Goal: Task Accomplishment & Management: Use online tool/utility

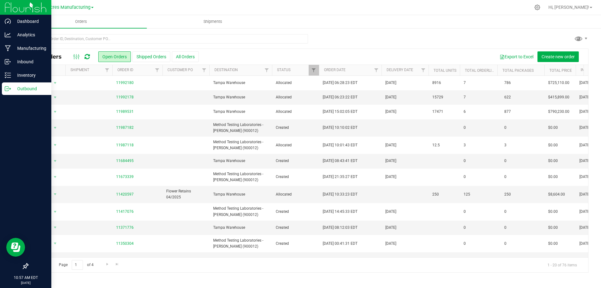
click at [14, 90] on p "Outbound" at bounding box center [30, 89] width 38 height 8
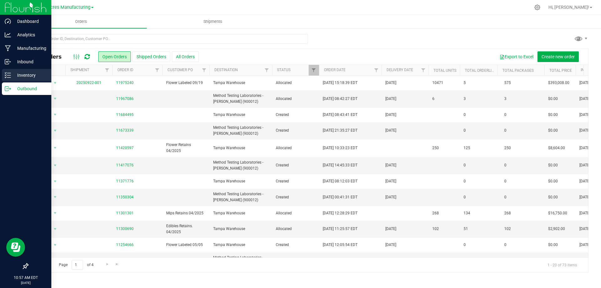
click at [12, 75] on p "Inventory" at bounding box center [30, 75] width 38 height 8
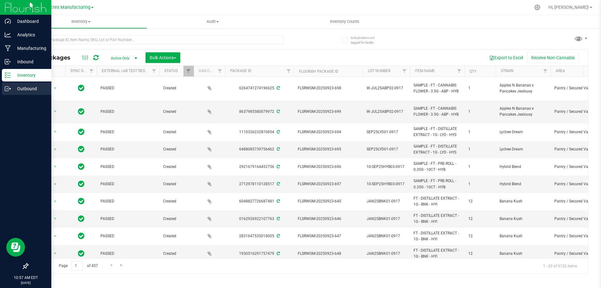
click at [16, 87] on p "Outbound" at bounding box center [30, 89] width 38 height 8
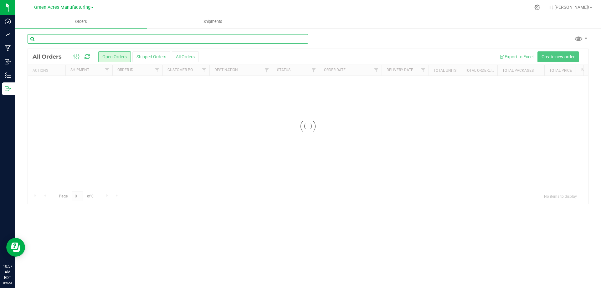
click at [204, 39] on input "text" at bounding box center [168, 38] width 281 height 9
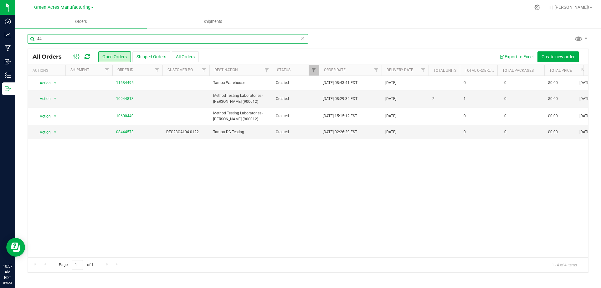
type input "4"
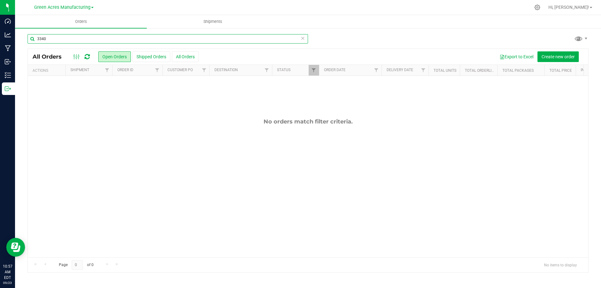
click at [53, 39] on input "3340" at bounding box center [168, 38] width 281 height 9
type input "3340"
click at [372, 35] on div "3340" at bounding box center [308, 41] width 561 height 14
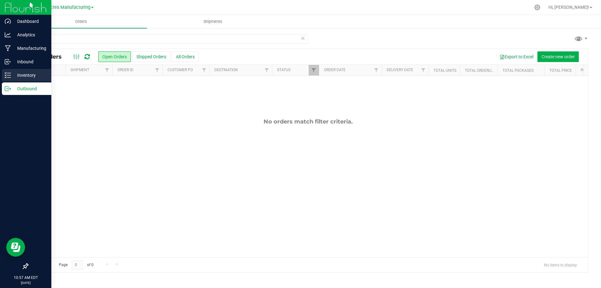
click at [17, 76] on p "Inventory" at bounding box center [30, 75] width 38 height 8
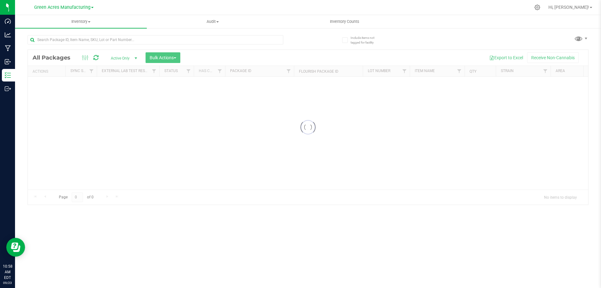
click at [302, 39] on div at bounding box center [168, 39] width 281 height 20
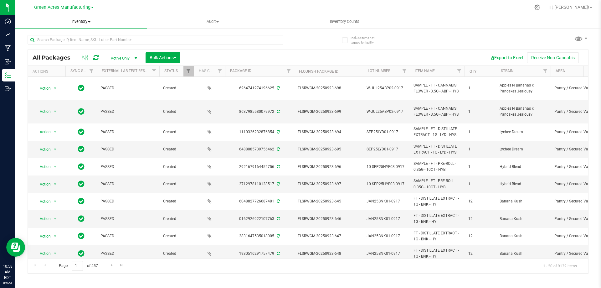
click at [90, 22] on span at bounding box center [89, 21] width 3 height 1
click at [56, 47] on span "All inventory" at bounding box center [36, 45] width 42 height 5
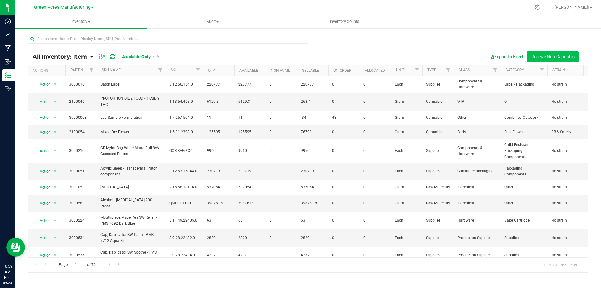
click at [562, 55] on button "Receive Non-Cannabis" at bounding box center [553, 56] width 52 height 11
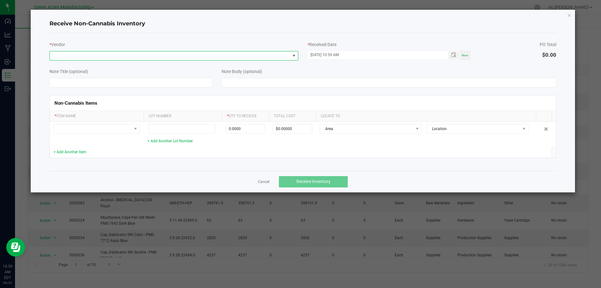
click at [292, 54] on span at bounding box center [294, 55] width 5 height 5
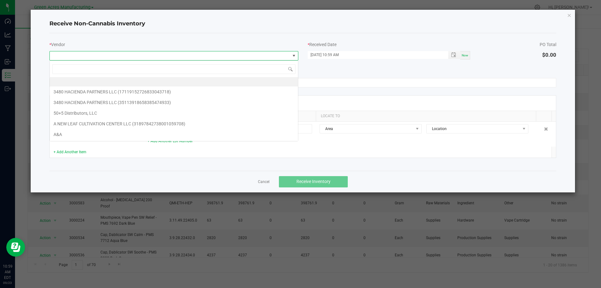
scroll to position [9, 249]
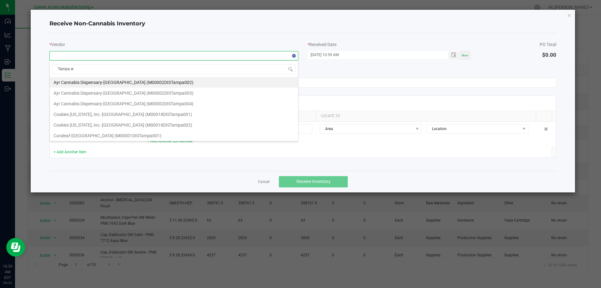
type input "Tampa wA"
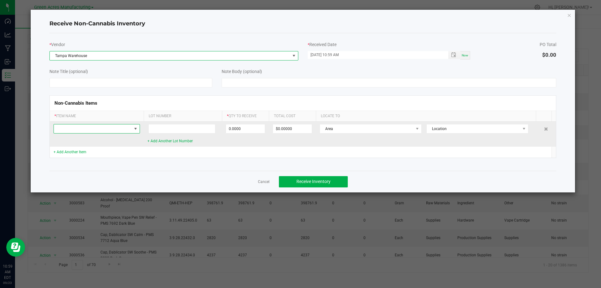
click at [133, 128] on span at bounding box center [135, 128] width 5 height 5
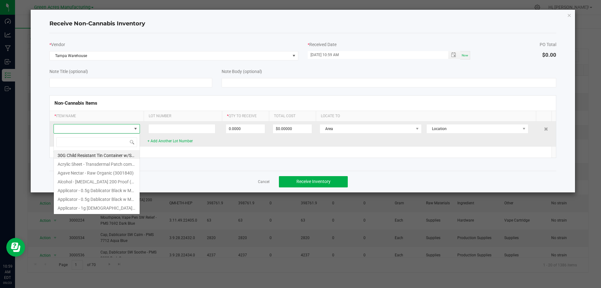
scroll to position [9, 86]
type input "3340"
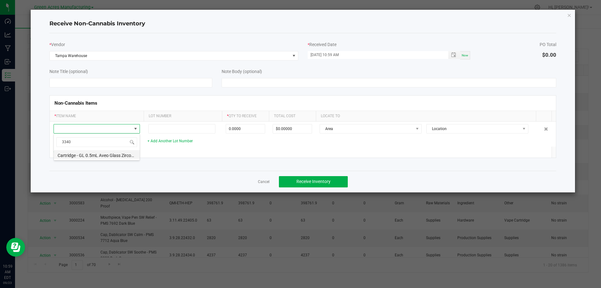
click at [119, 155] on li "Cartridge - GL 0.5mL Aveo Glass Zirconia Luminous Eazy Press 05OCZR (3003340)" at bounding box center [97, 154] width 86 height 9
type input "0 ea"
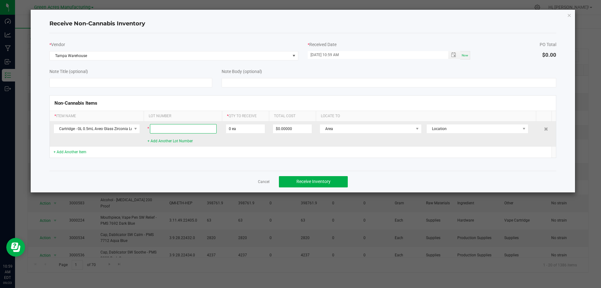
click at [192, 131] on input at bounding box center [183, 128] width 67 height 9
type input "0"
click at [246, 128] on input "0" at bounding box center [245, 128] width 39 height 9
type input "955 ea"
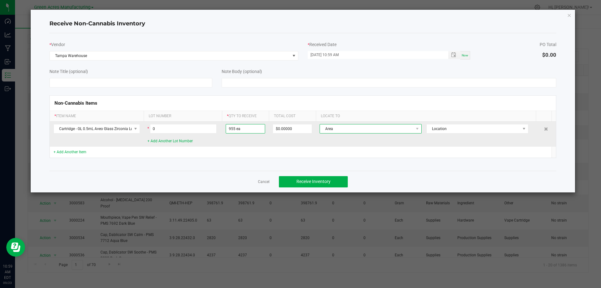
click at [405, 125] on span "Area" at bounding box center [367, 128] width 94 height 9
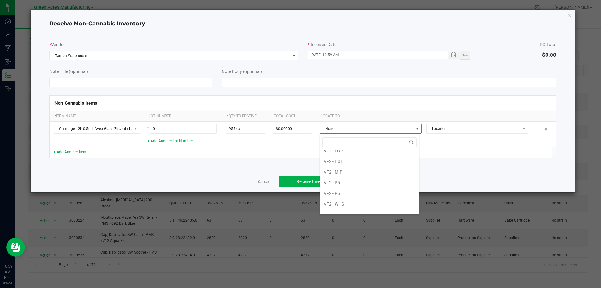
scroll to position [406, 0]
click at [352, 205] on li "Warehouse" at bounding box center [369, 207] width 99 height 11
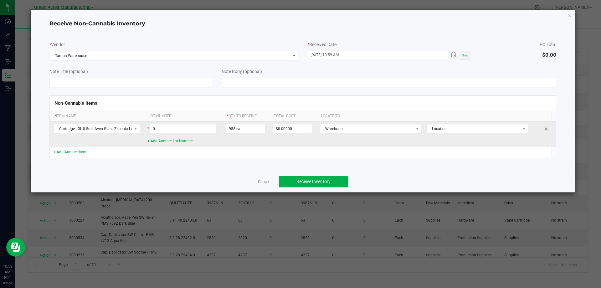
click at [529, 133] on td "Warehouse Location" at bounding box center [428, 134] width 225 height 25
click at [515, 128] on span "Location" at bounding box center [474, 128] width 94 height 9
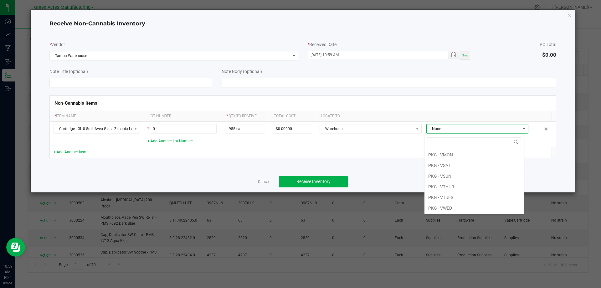
scroll to position [94, 0]
click at [464, 179] on li "PKG - VTUES" at bounding box center [474, 178] width 99 height 11
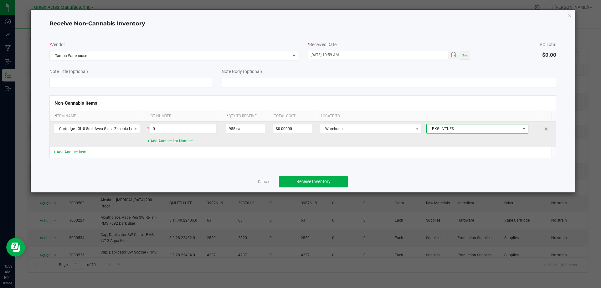
click at [406, 146] on td "Warehouse PKG - VTUES" at bounding box center [428, 134] width 225 height 25
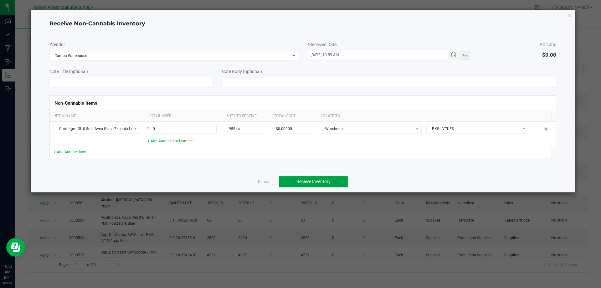
click at [314, 182] on span "Receive Inventory" at bounding box center [314, 181] width 34 height 5
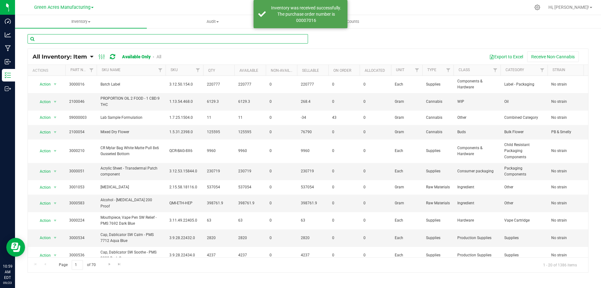
click at [185, 35] on input "text" at bounding box center [168, 38] width 281 height 9
type input "3340"
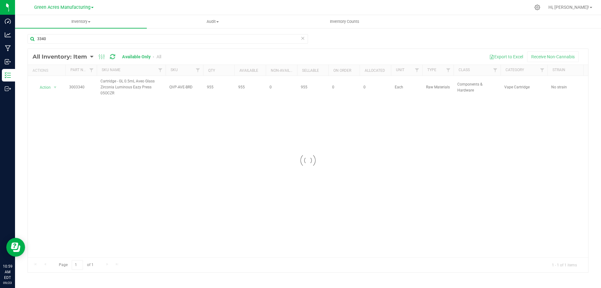
click at [212, 83] on div at bounding box center [308, 160] width 561 height 223
click at [179, 136] on div "Action Action Adjust qty Edit lot numbers Global inventory Locate inventory Pri…" at bounding box center [308, 166] width 561 height 181
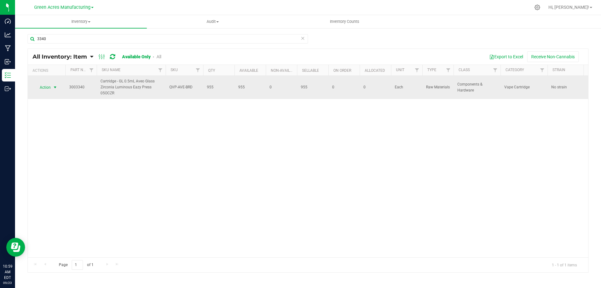
click at [53, 87] on span "select" at bounding box center [55, 87] width 5 height 5
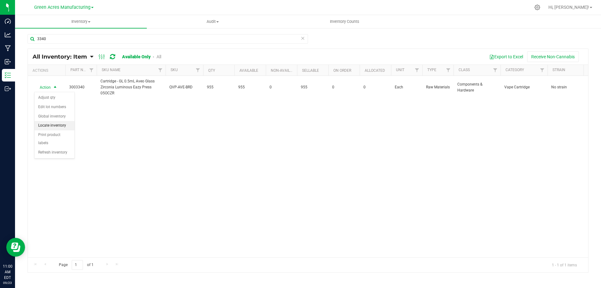
click at [68, 122] on li "Locate inventory" at bounding box center [54, 125] width 40 height 9
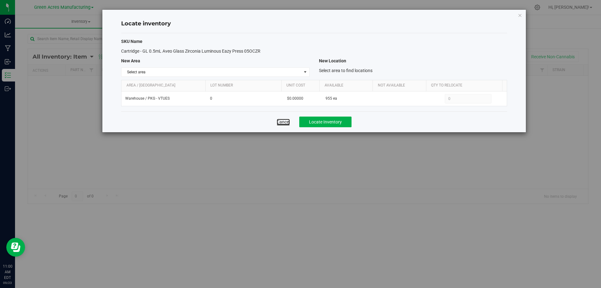
click at [287, 122] on link "Cancel" at bounding box center [283, 122] width 13 height 6
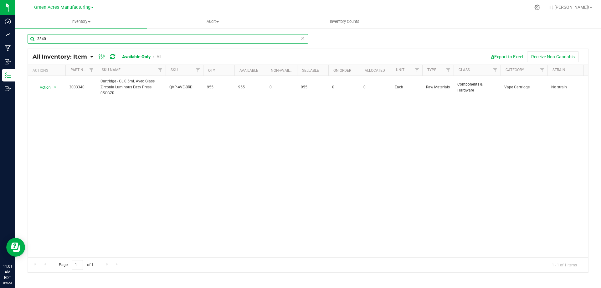
click at [106, 37] on input "3340" at bounding box center [168, 38] width 281 height 9
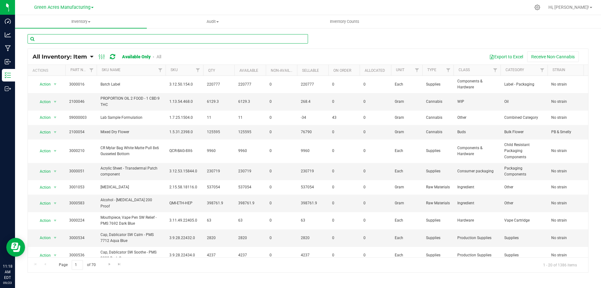
click at [266, 40] on input "text" at bounding box center [168, 38] width 281 height 9
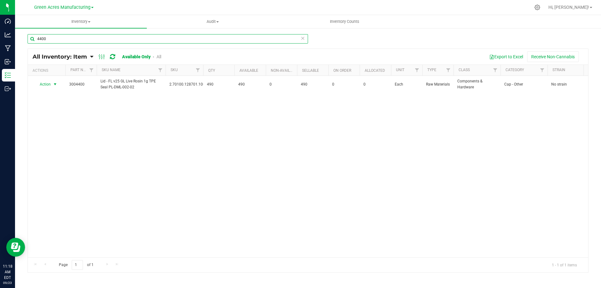
type input "4400"
click at [54, 84] on span "select" at bounding box center [55, 84] width 5 height 5
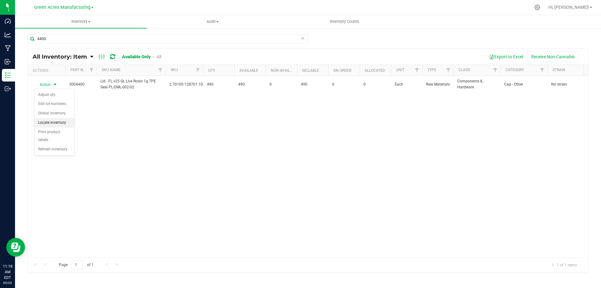
click at [57, 123] on li "Locate inventory" at bounding box center [54, 122] width 40 height 9
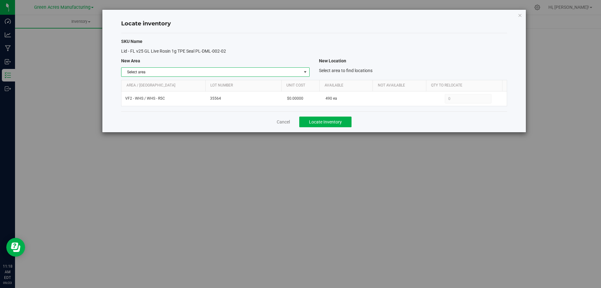
click at [305, 70] on span "select" at bounding box center [305, 72] width 5 height 5
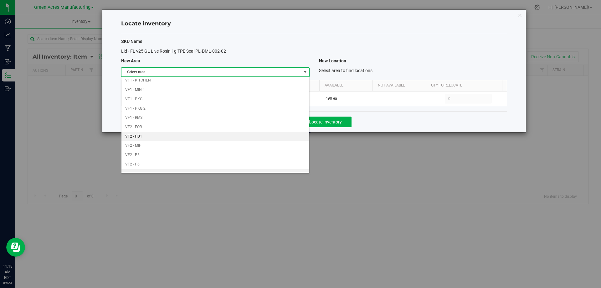
scroll to position [306, 0]
click at [268, 167] on li "Warehouse" at bounding box center [216, 167] width 188 height 9
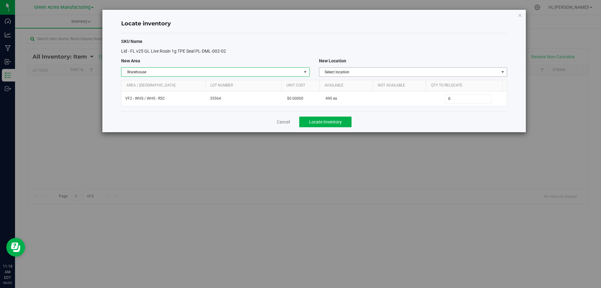
click at [466, 73] on span "Select location" at bounding box center [409, 72] width 180 height 9
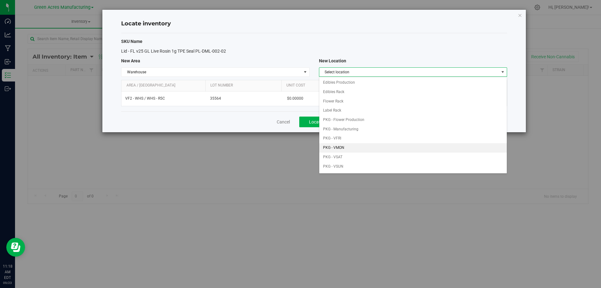
scroll to position [31, 0]
click at [355, 153] on li "PKG - VTUES" at bounding box center [413, 153] width 188 height 9
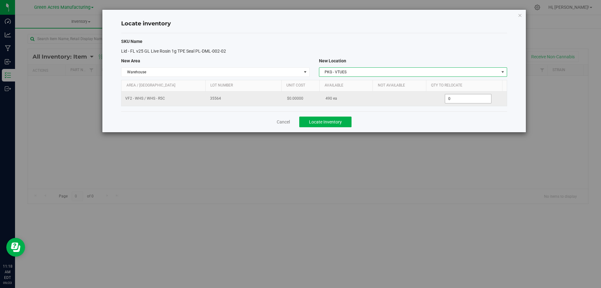
click at [458, 97] on span "0 0" at bounding box center [468, 98] width 47 height 9
click at [0, 0] on input "0" at bounding box center [0, 0] width 0 height 0
type input "490"
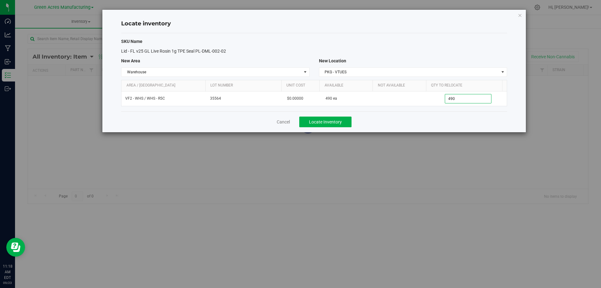
type input "490"
drag, startPoint x: 411, startPoint y: 116, endPoint x: 379, endPoint y: 118, distance: 31.3
click at [406, 117] on div "Cancel Locate Inventory" at bounding box center [314, 121] width 386 height 21
click at [342, 118] on button "Locate Inventory" at bounding box center [325, 121] width 52 height 11
